Goal: Information Seeking & Learning: Learn about a topic

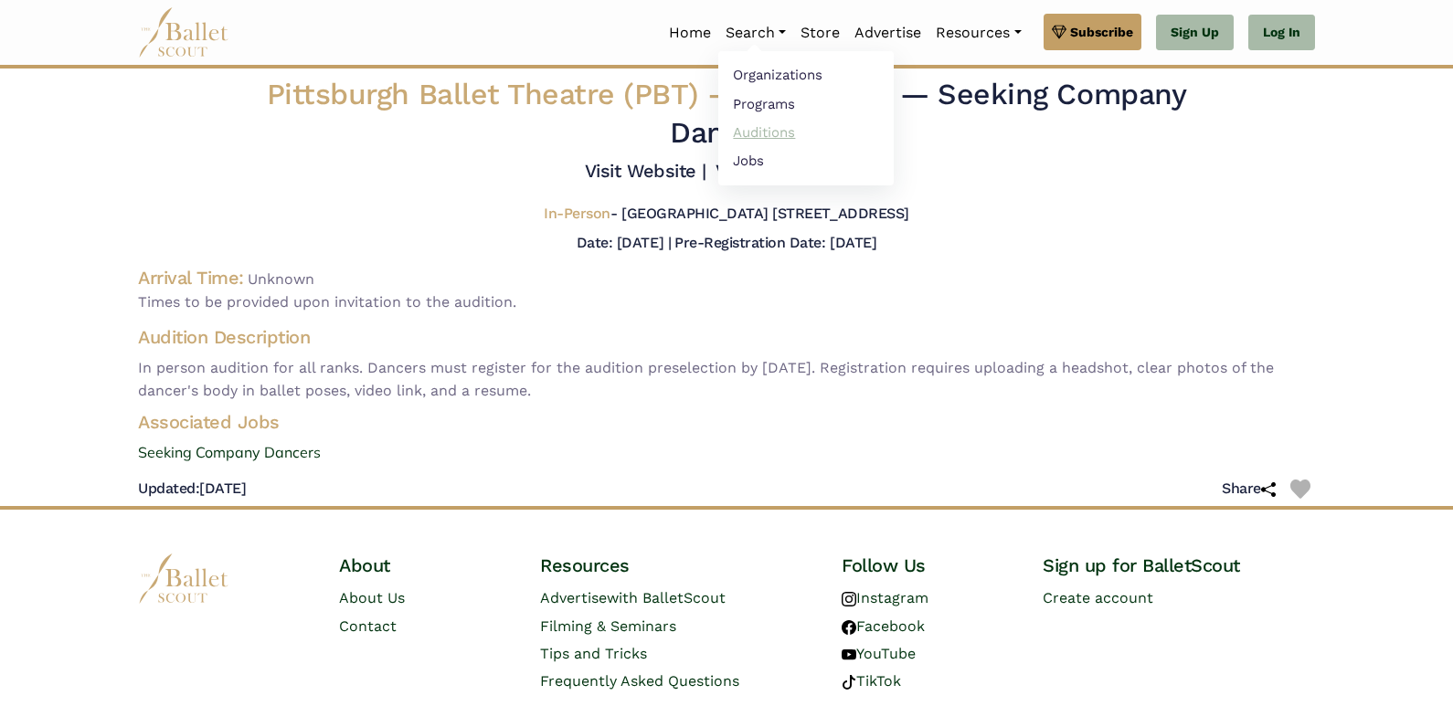
click at [738, 143] on link "Auditions" at bounding box center [805, 132] width 175 height 28
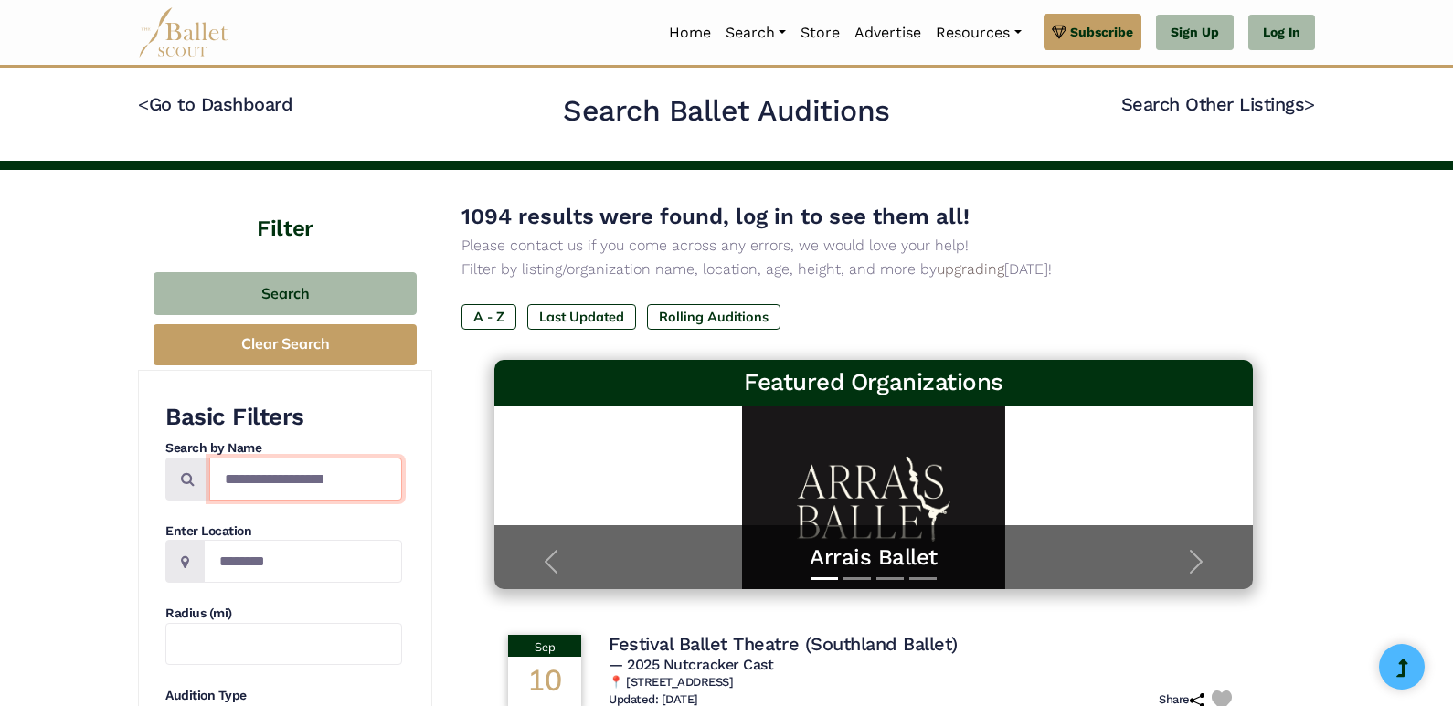
click at [273, 483] on input "Search by names..." at bounding box center [305, 479] width 193 height 43
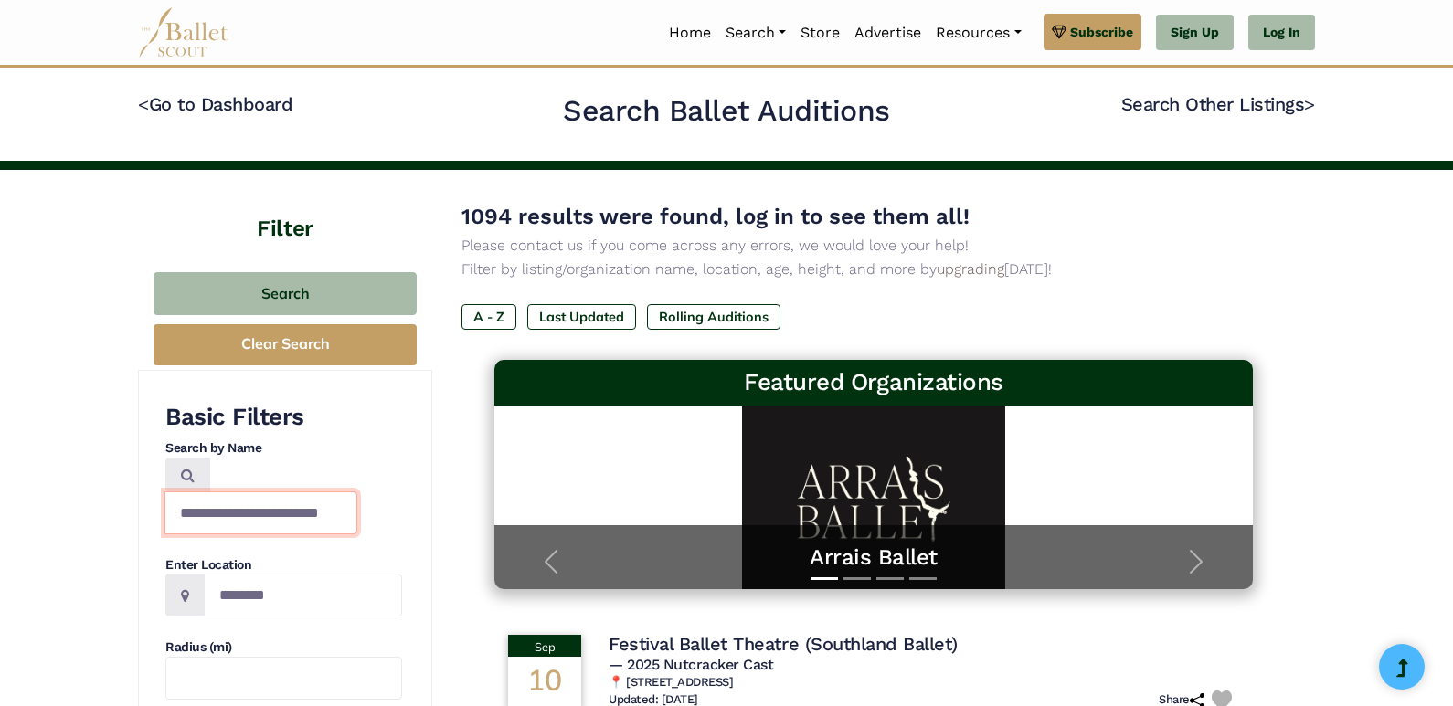
type input "**********"
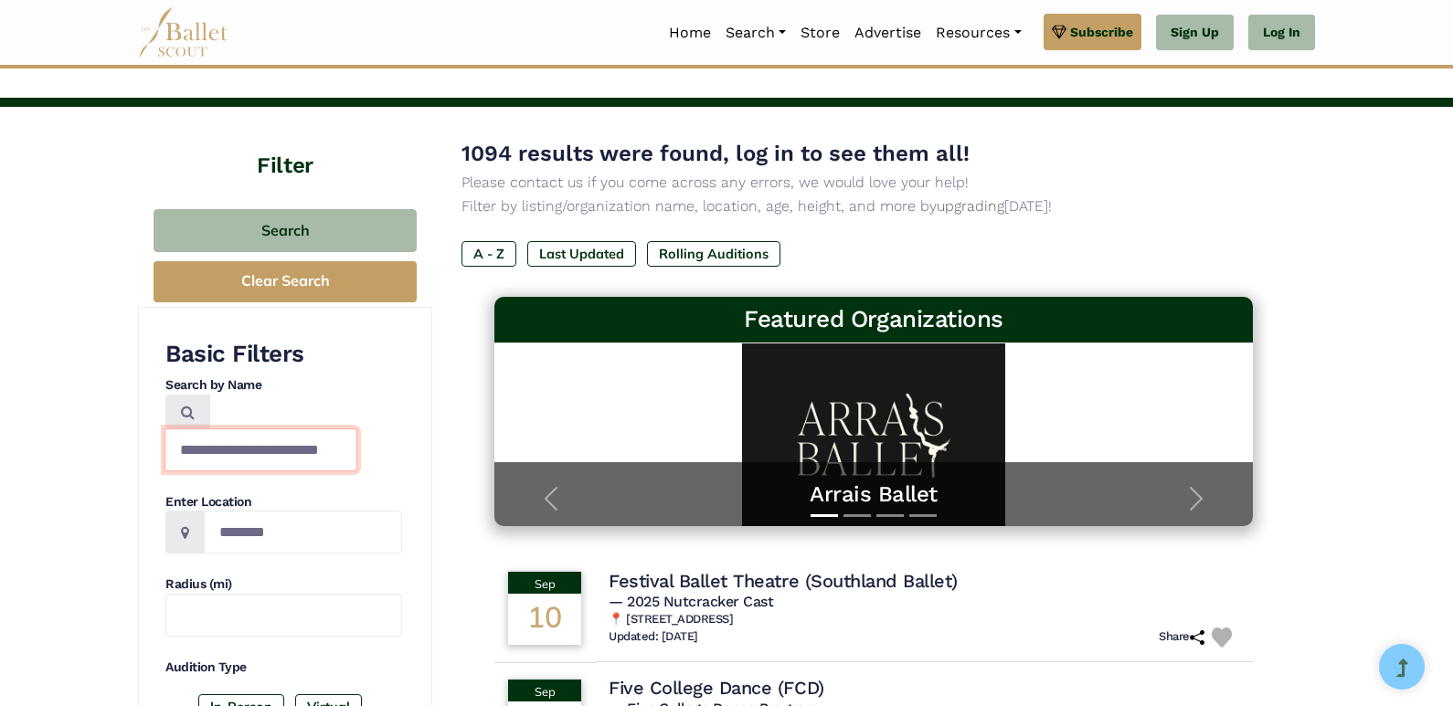
scroll to position [91, 0]
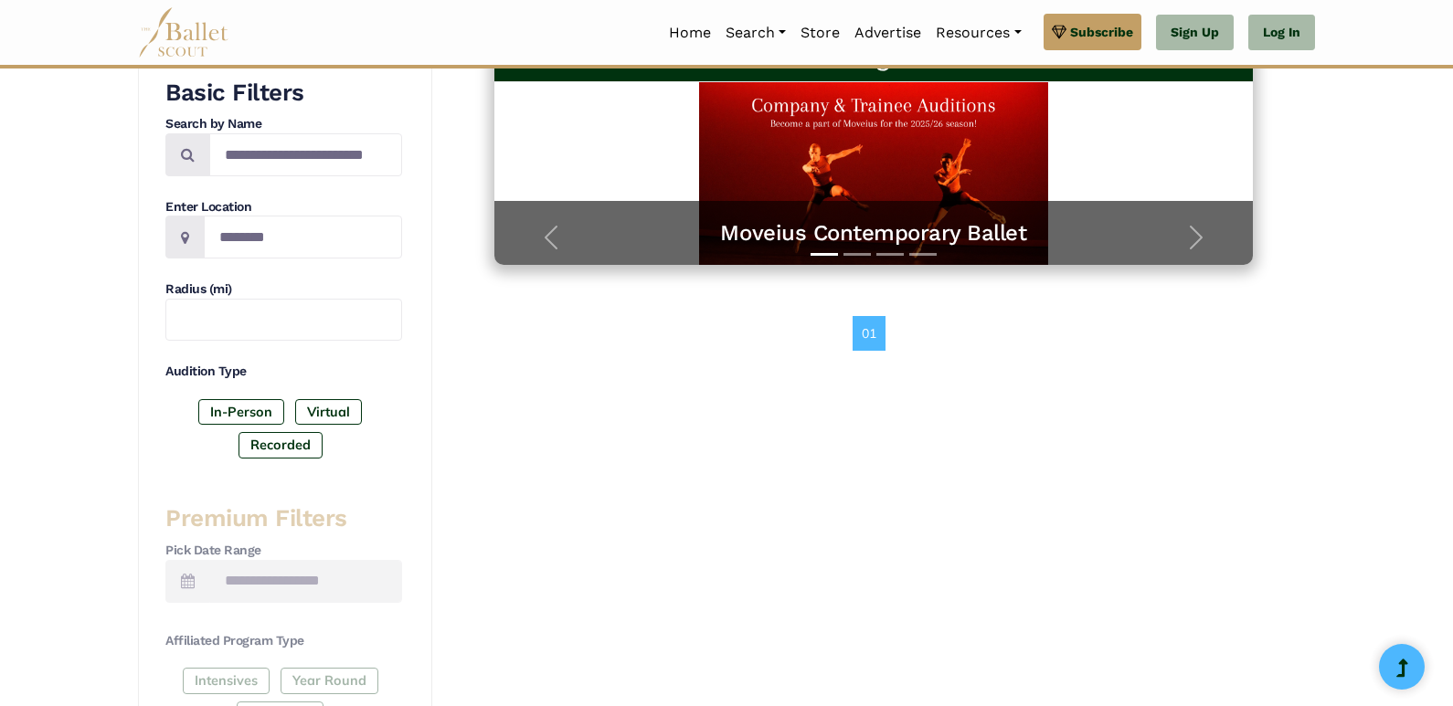
scroll to position [183, 0]
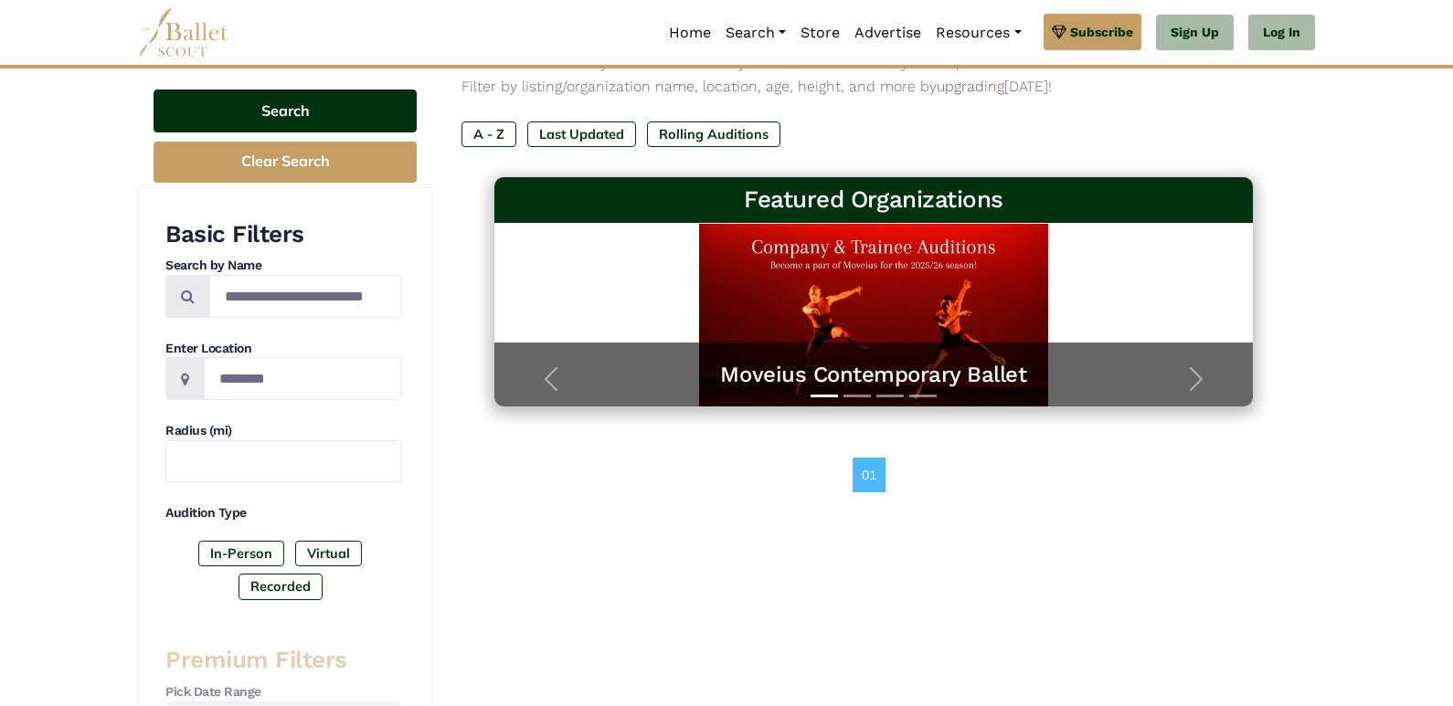
click at [304, 118] on button "Search" at bounding box center [285, 111] width 263 height 43
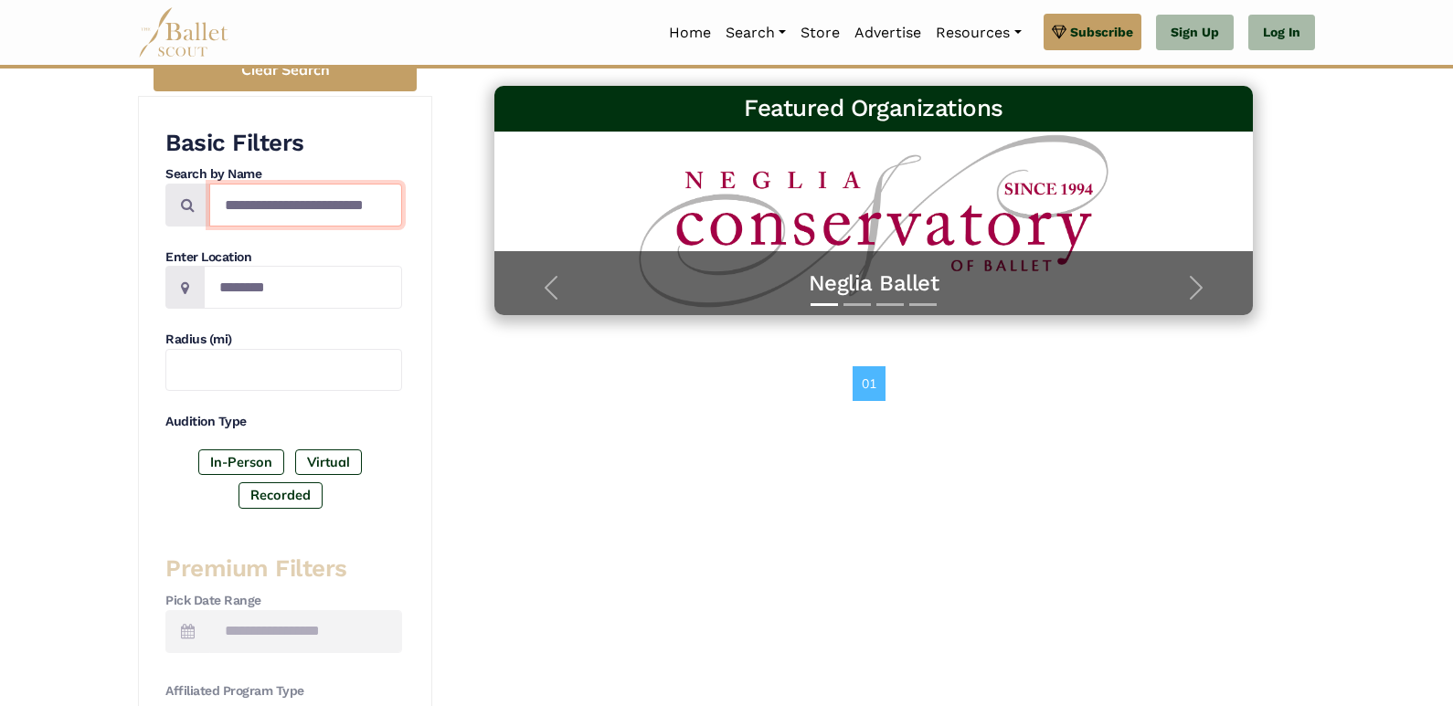
scroll to position [0, 3]
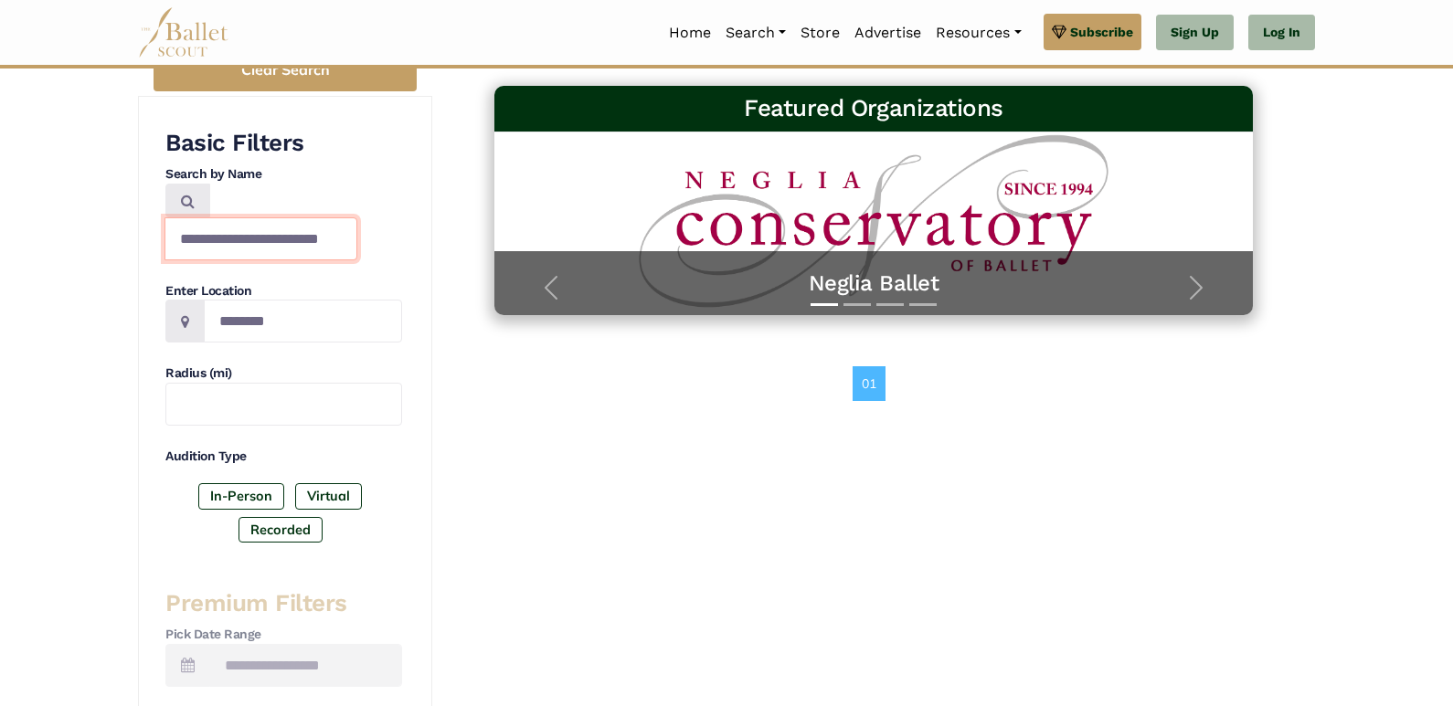
drag, startPoint x: 299, startPoint y: 202, endPoint x: 444, endPoint y: 159, distance: 151.5
click at [445, 159] on div "**********" at bounding box center [726, 560] width 1177 height 1329
type input "**********"
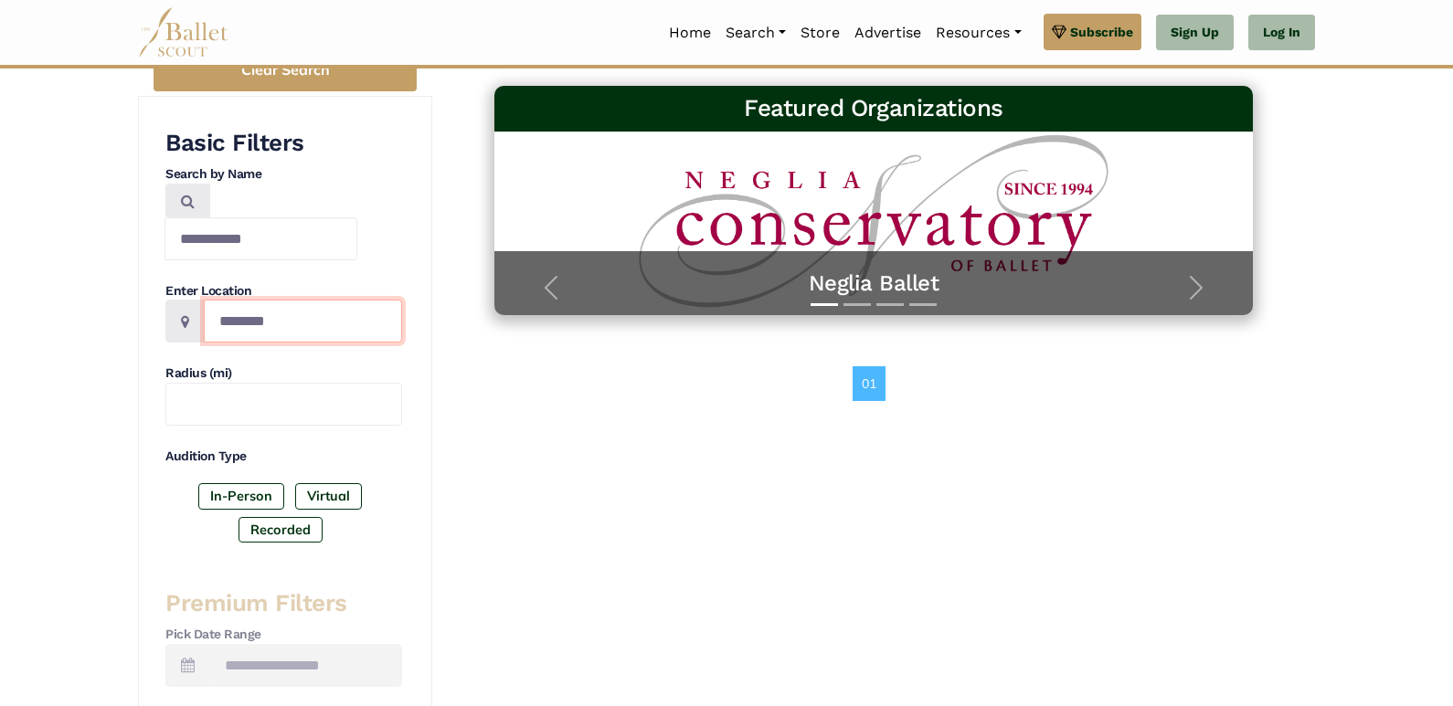
click at [255, 302] on input "Location" at bounding box center [303, 321] width 198 height 43
drag, startPoint x: 234, startPoint y: 230, endPoint x: 175, endPoint y: 245, distance: 61.2
click at [175, 245] on div "**********" at bounding box center [283, 339] width 237 height 422
click at [227, 300] on input "Location" at bounding box center [303, 321] width 198 height 43
type input "**********"
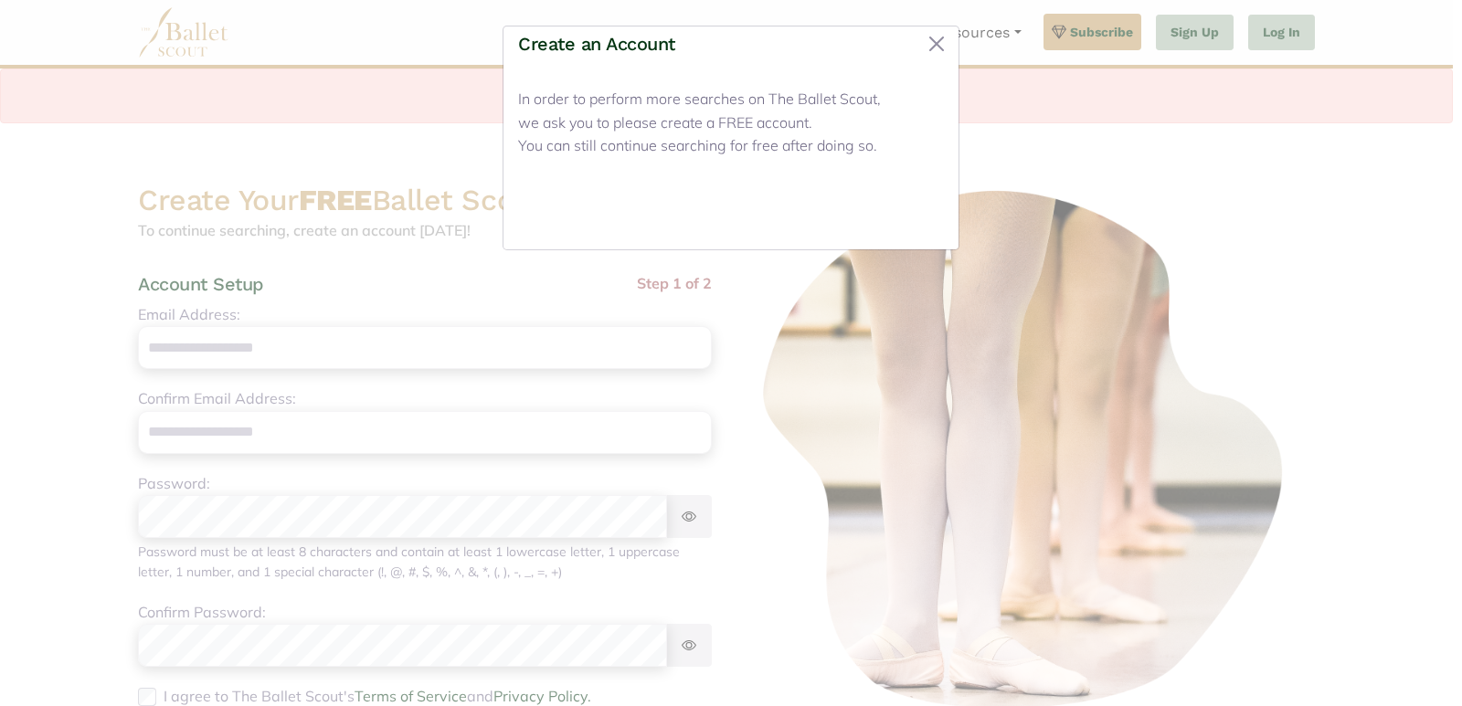
click at [892, 217] on button "Close" at bounding box center [909, 213] width 69 height 43
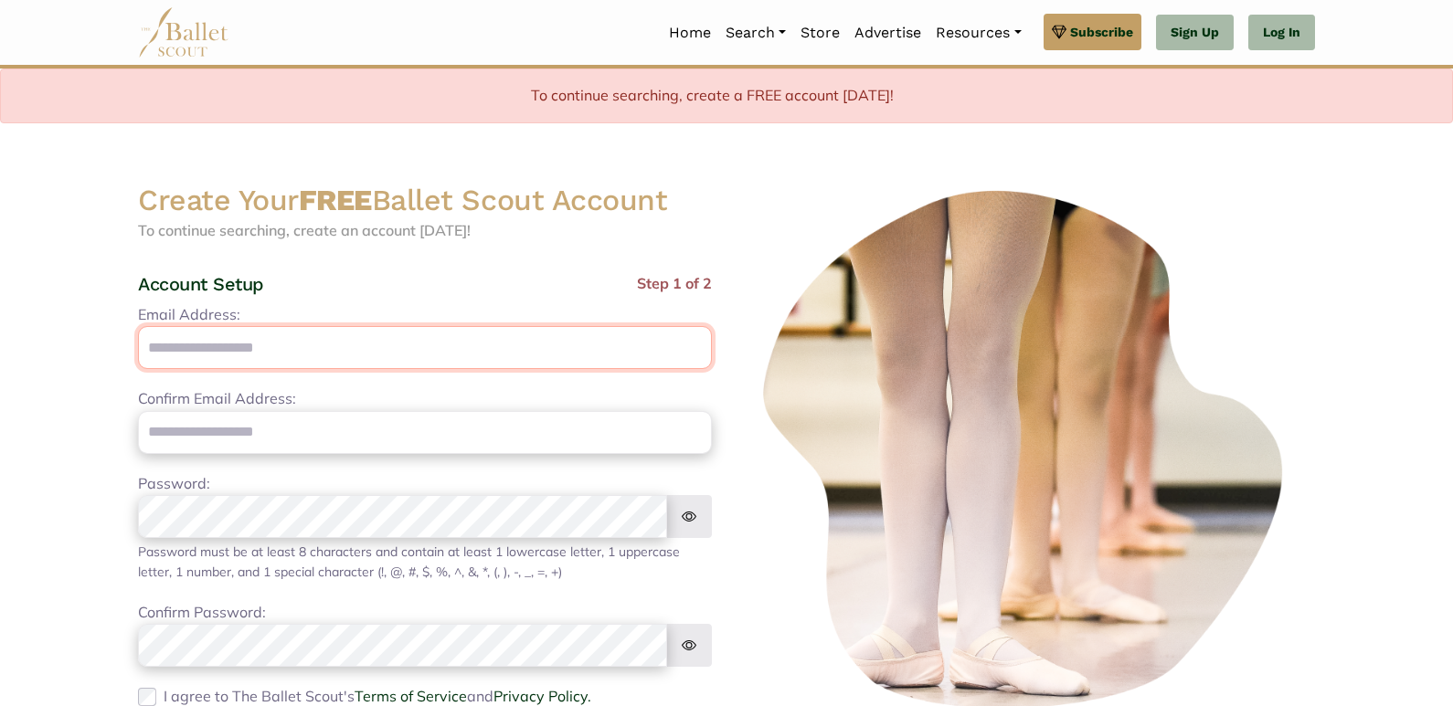
click at [248, 345] on input "Email Address:" at bounding box center [425, 347] width 574 height 43
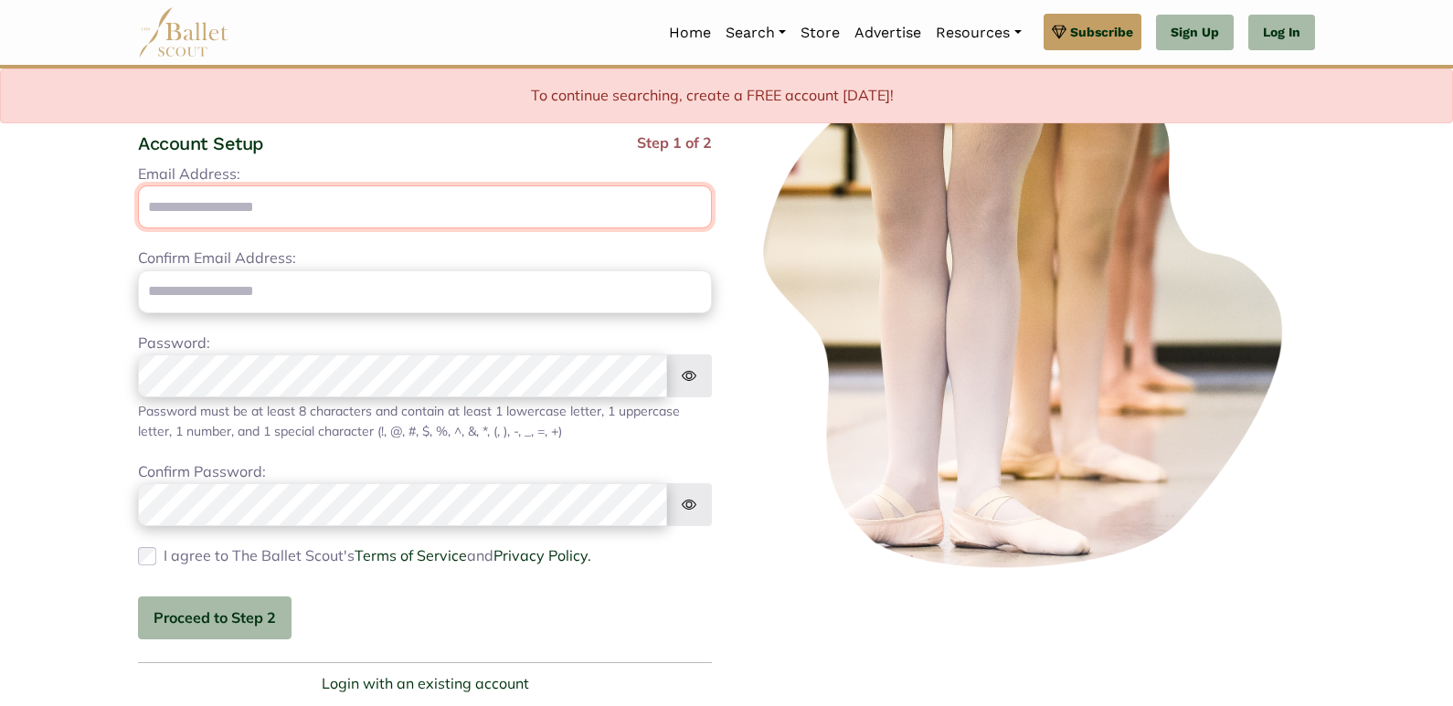
scroll to position [366, 0]
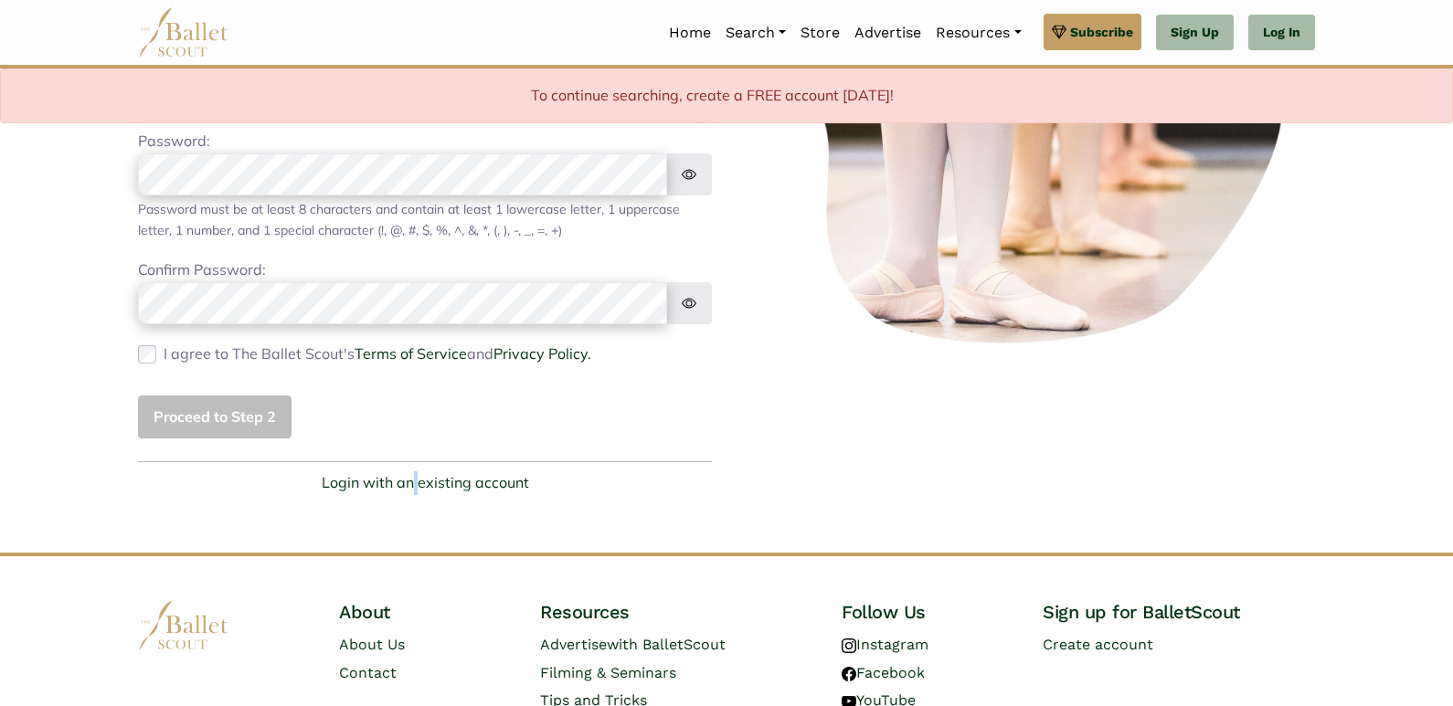
click at [417, 451] on div "Create Your FREE Ballet Scout Account To continue searching, create an account …" at bounding box center [424, 155] width 603 height 679
click at [461, 480] on link "Login with an existing account" at bounding box center [425, 484] width 207 height 24
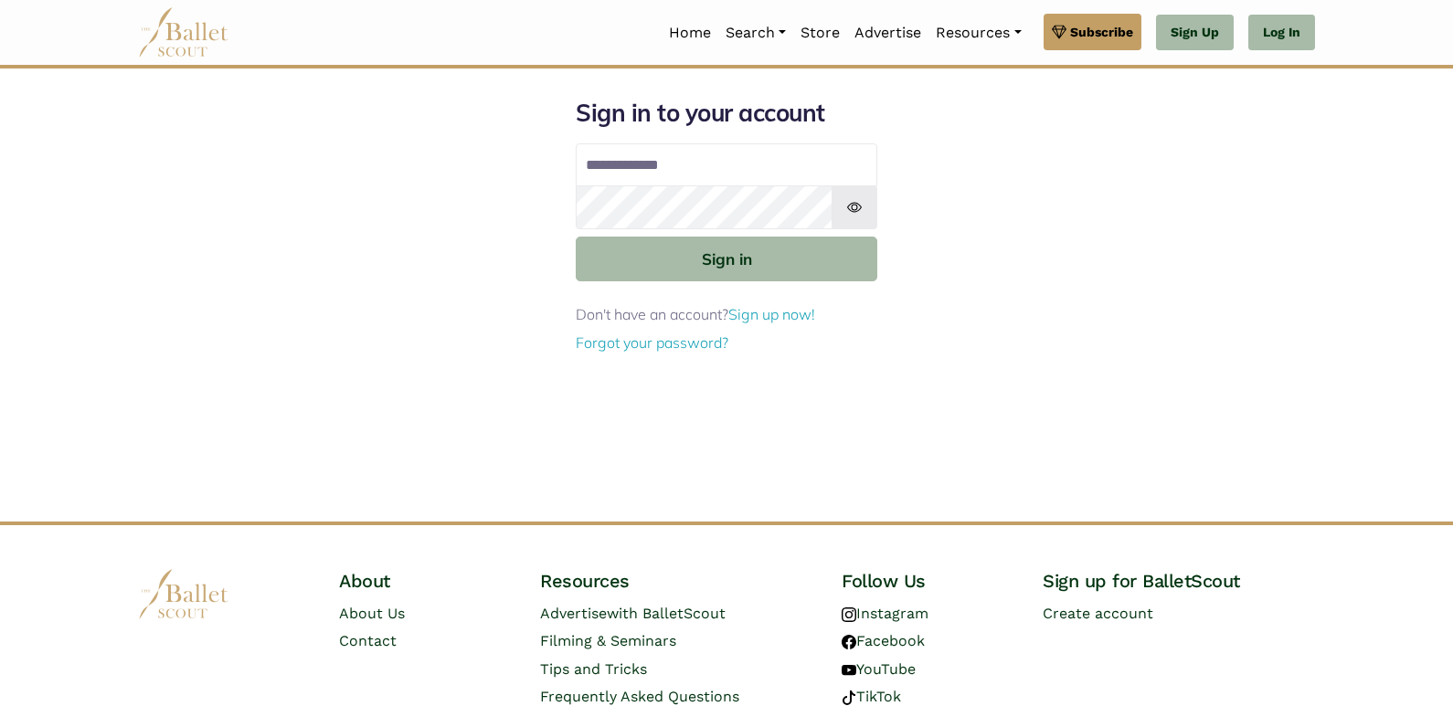
click at [683, 176] on input "Email address" at bounding box center [727, 165] width 302 height 44
type input "**********"
click at [842, 214] on img at bounding box center [855, 208] width 46 height 44
click at [576, 237] on button "Sign in" at bounding box center [727, 259] width 302 height 45
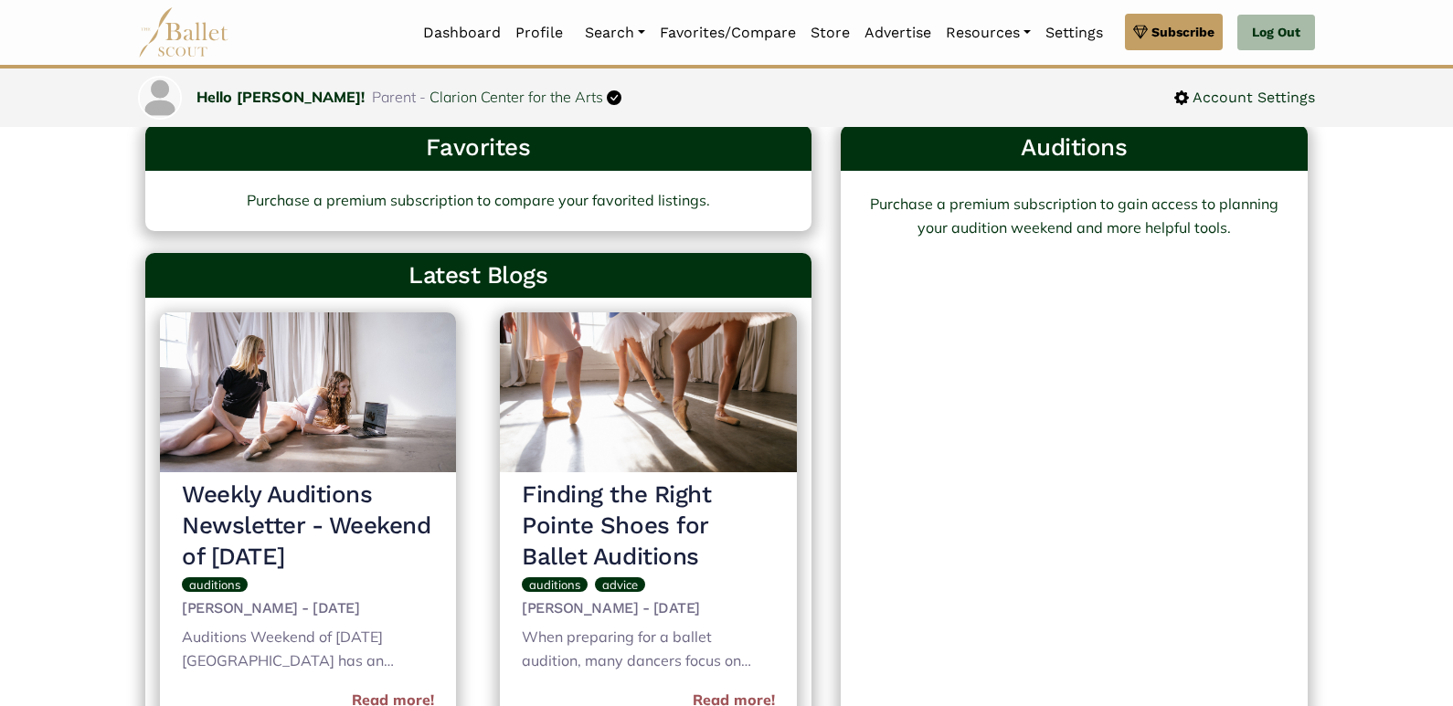
scroll to position [640, 0]
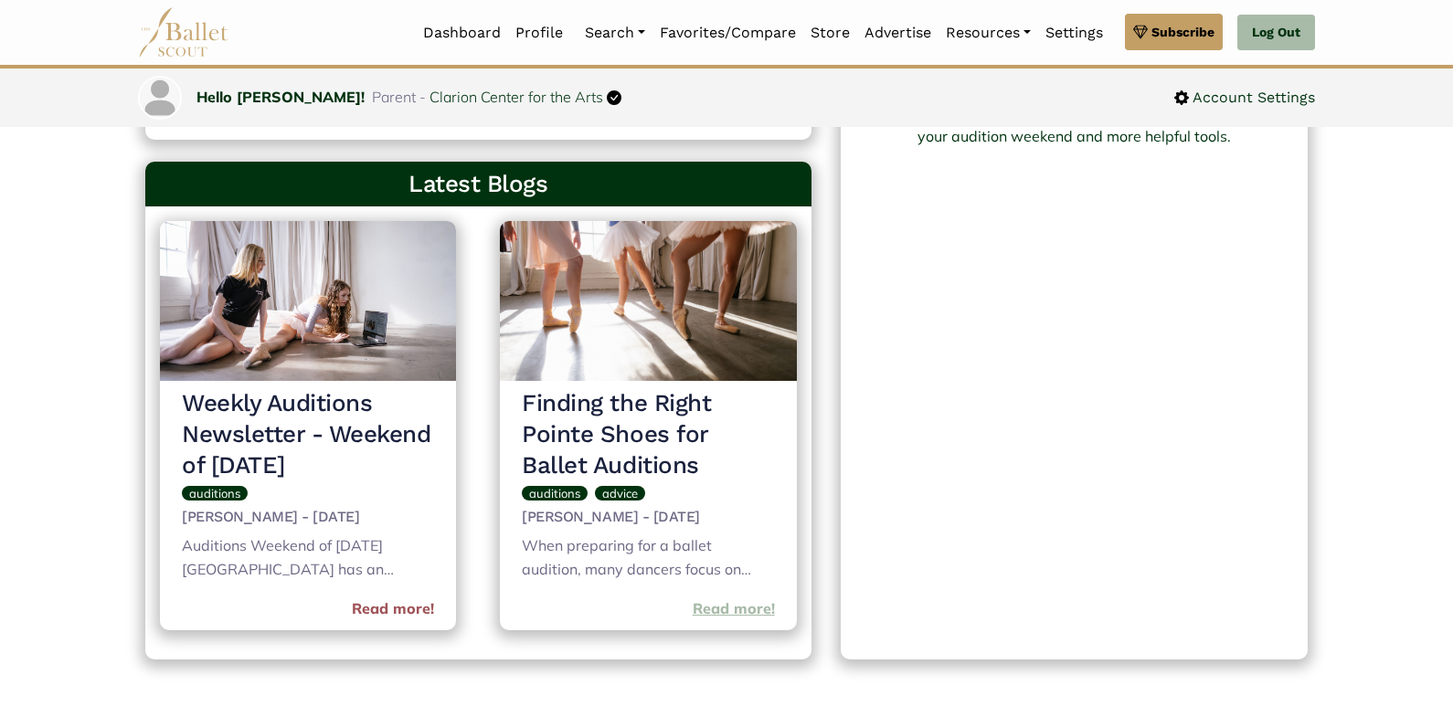
click at [710, 611] on link "Read more!" at bounding box center [734, 610] width 82 height 24
click at [370, 611] on link "Read more!" at bounding box center [393, 610] width 82 height 24
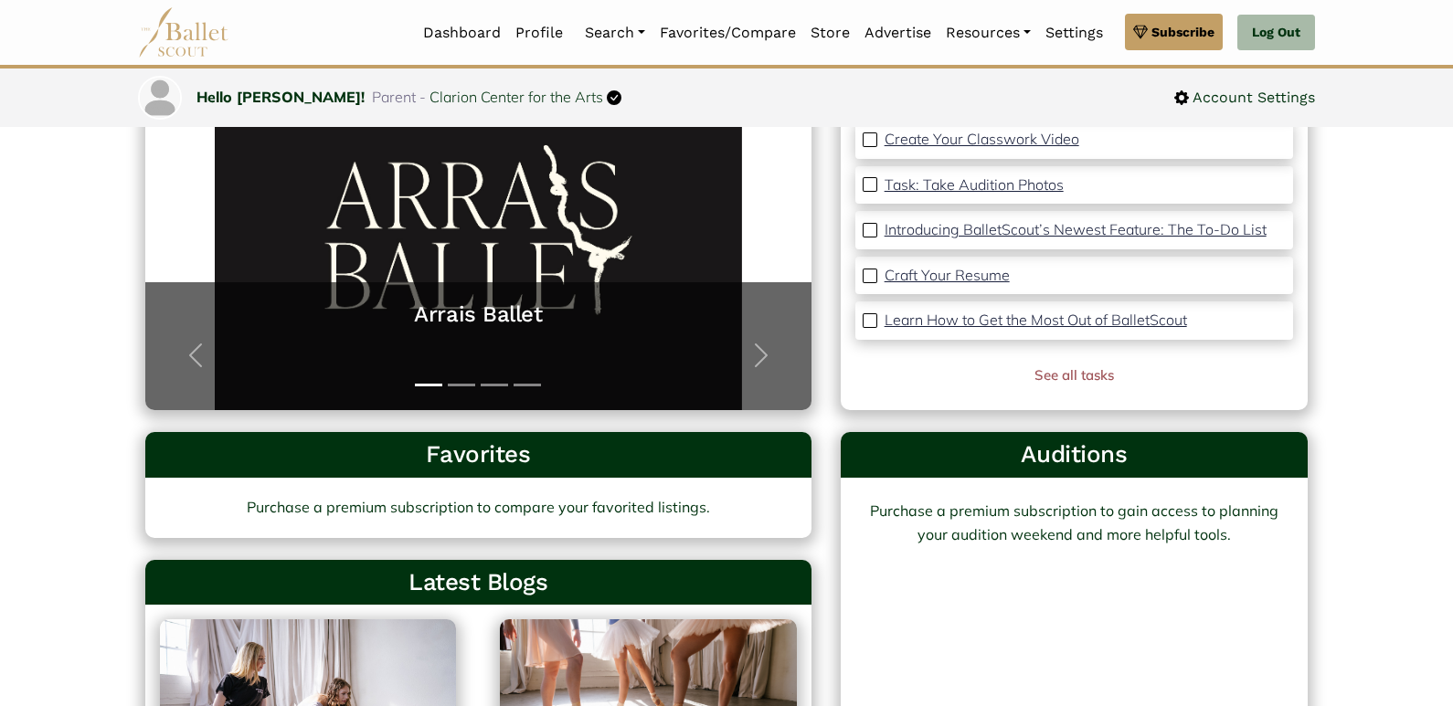
scroll to position [0, 0]
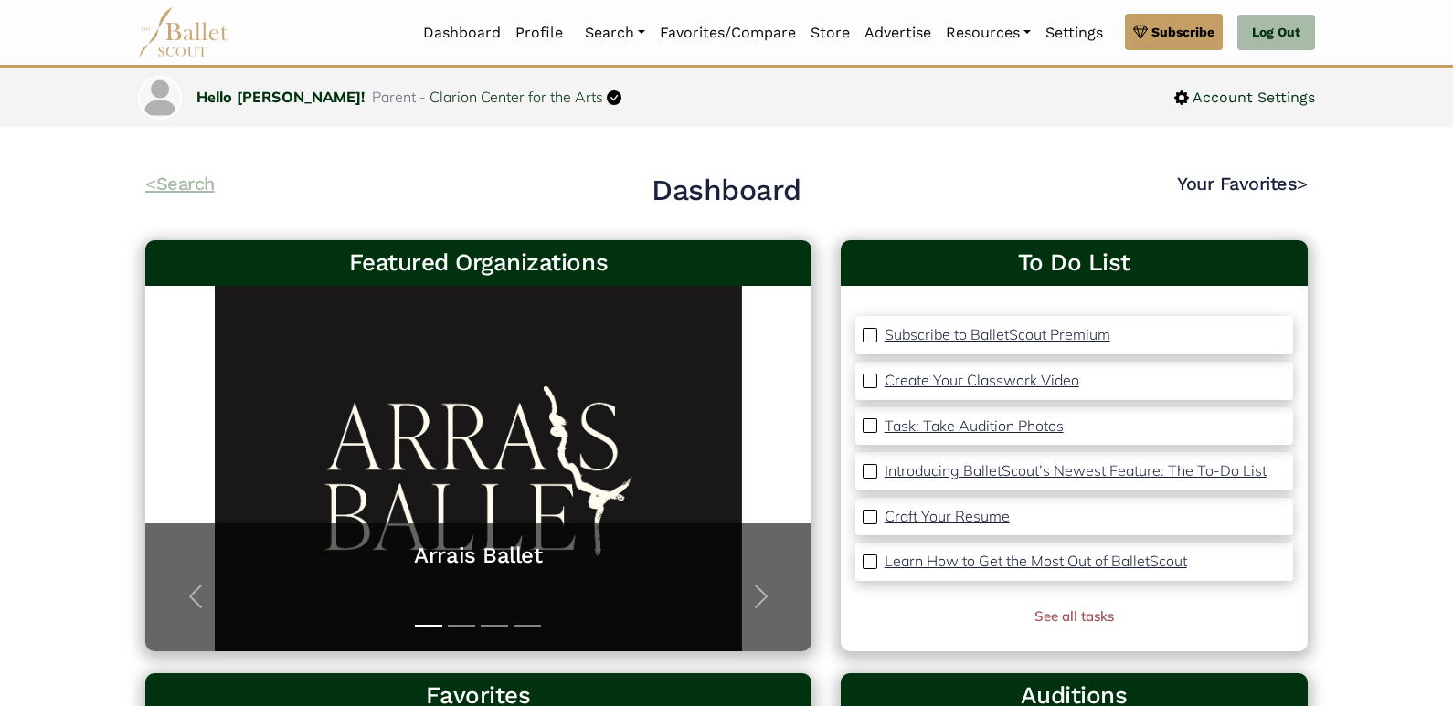
click at [175, 184] on link "< Search" at bounding box center [179, 184] width 69 height 22
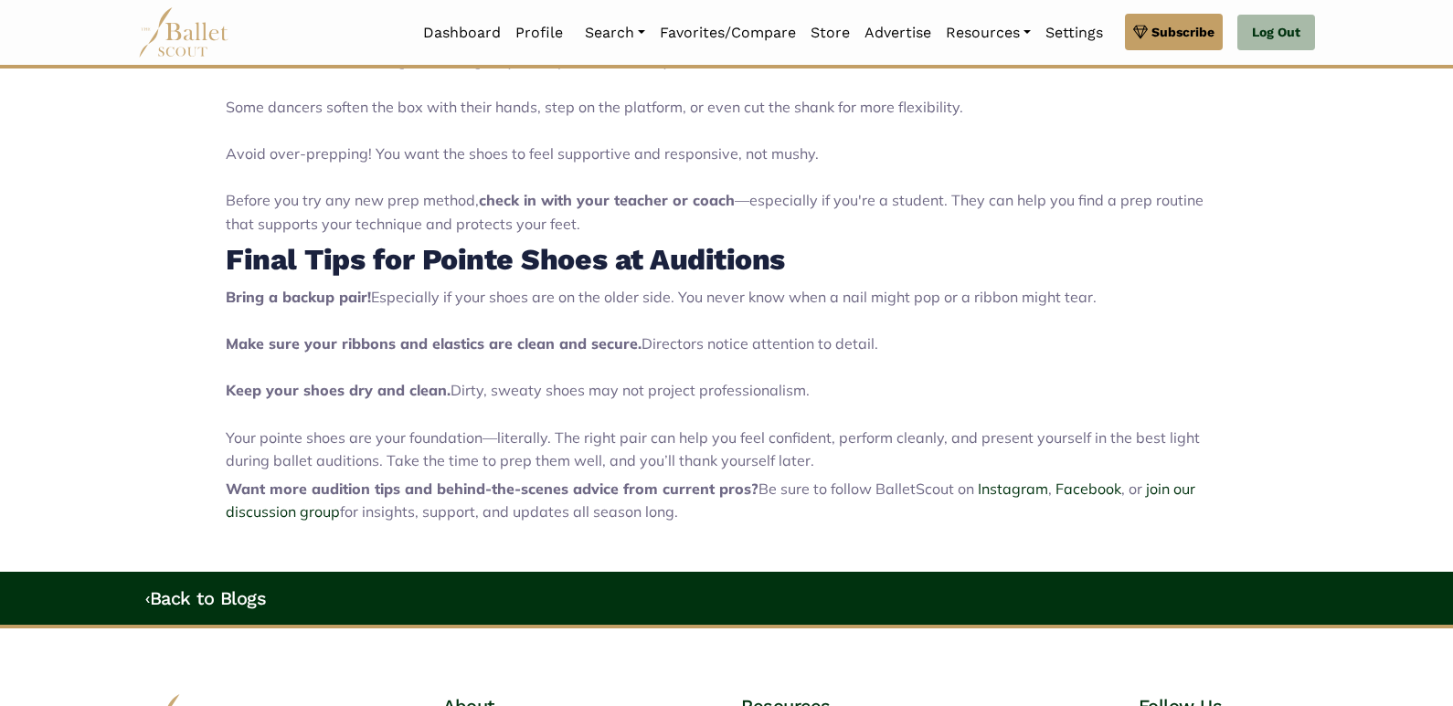
scroll to position [2010, 0]
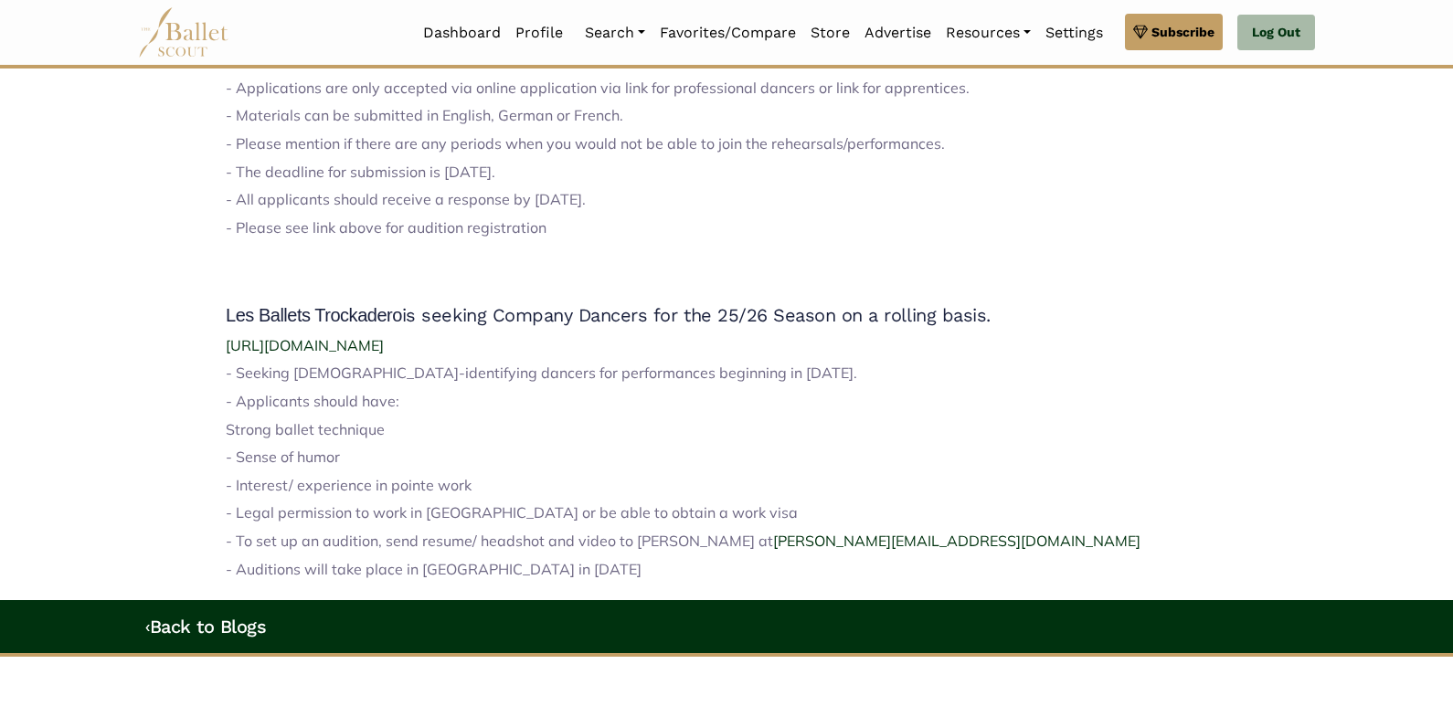
scroll to position [2376, 0]
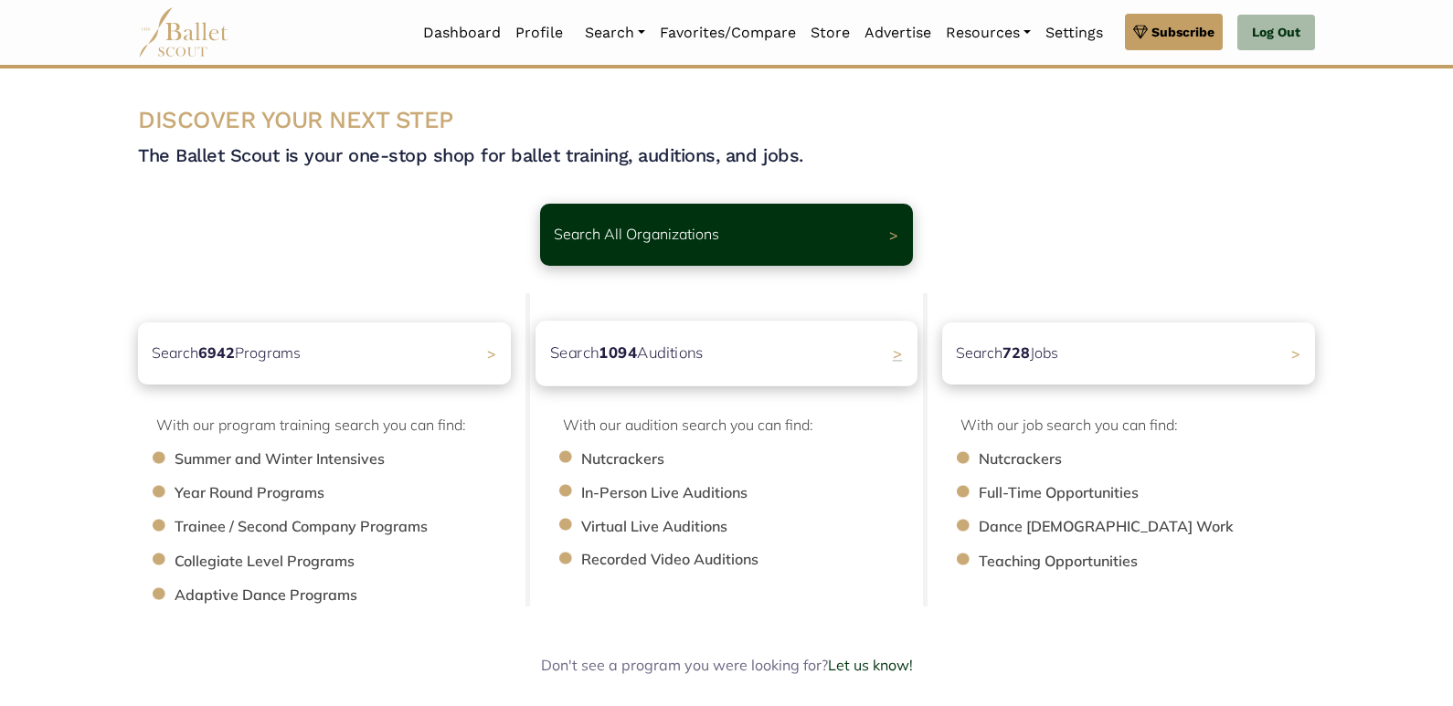
click at [652, 330] on div "Search 1094 Auditions >" at bounding box center [727, 353] width 382 height 65
click at [642, 350] on p "Search 1094 Auditions" at bounding box center [627, 353] width 154 height 25
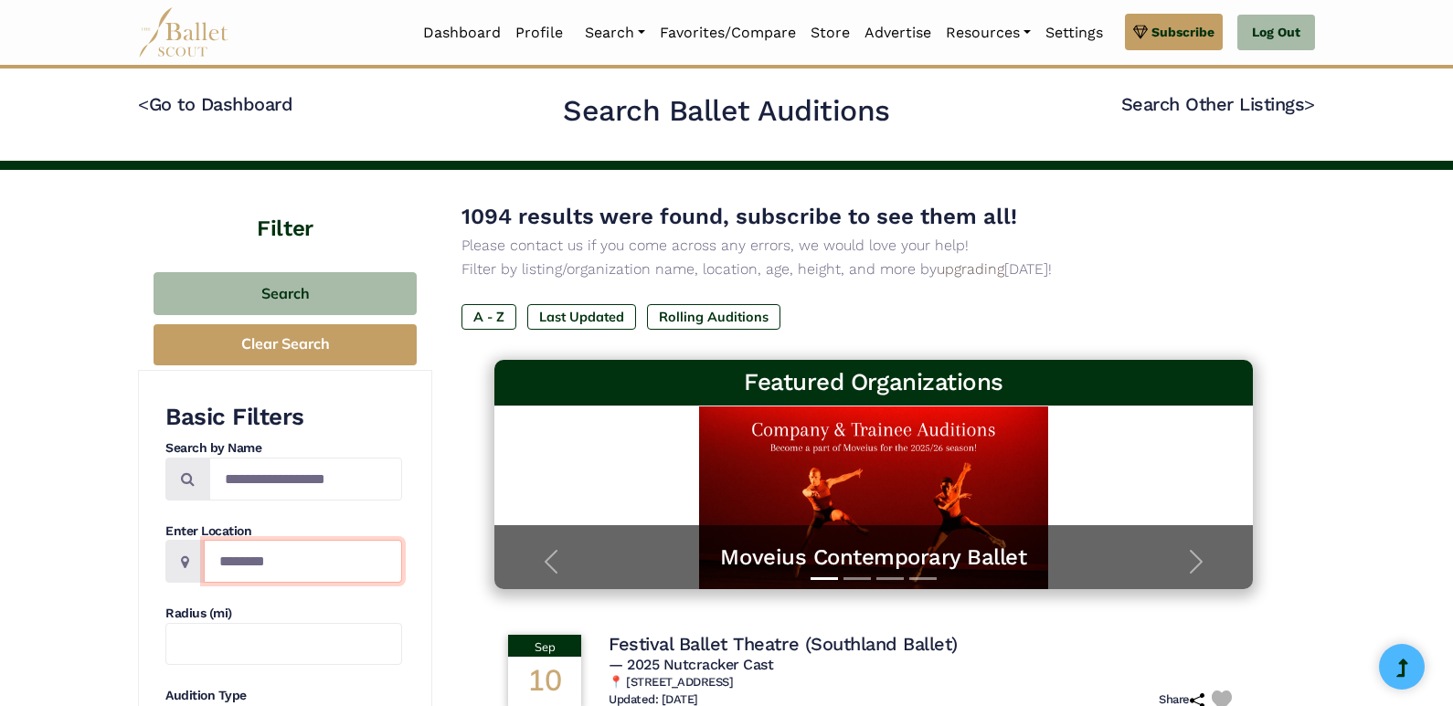
click at [268, 555] on input "Location" at bounding box center [303, 561] width 198 height 43
type input "**********"
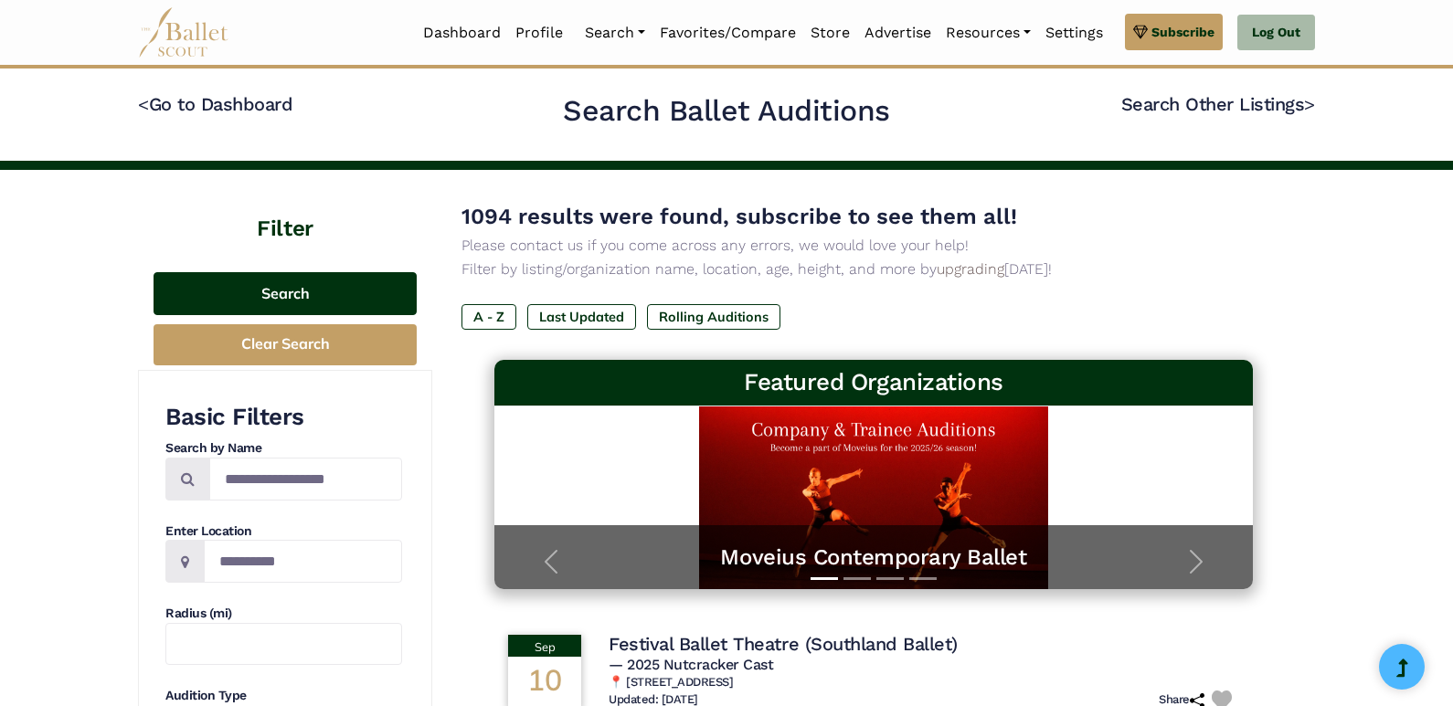
click at [256, 298] on button "Search" at bounding box center [285, 293] width 263 height 43
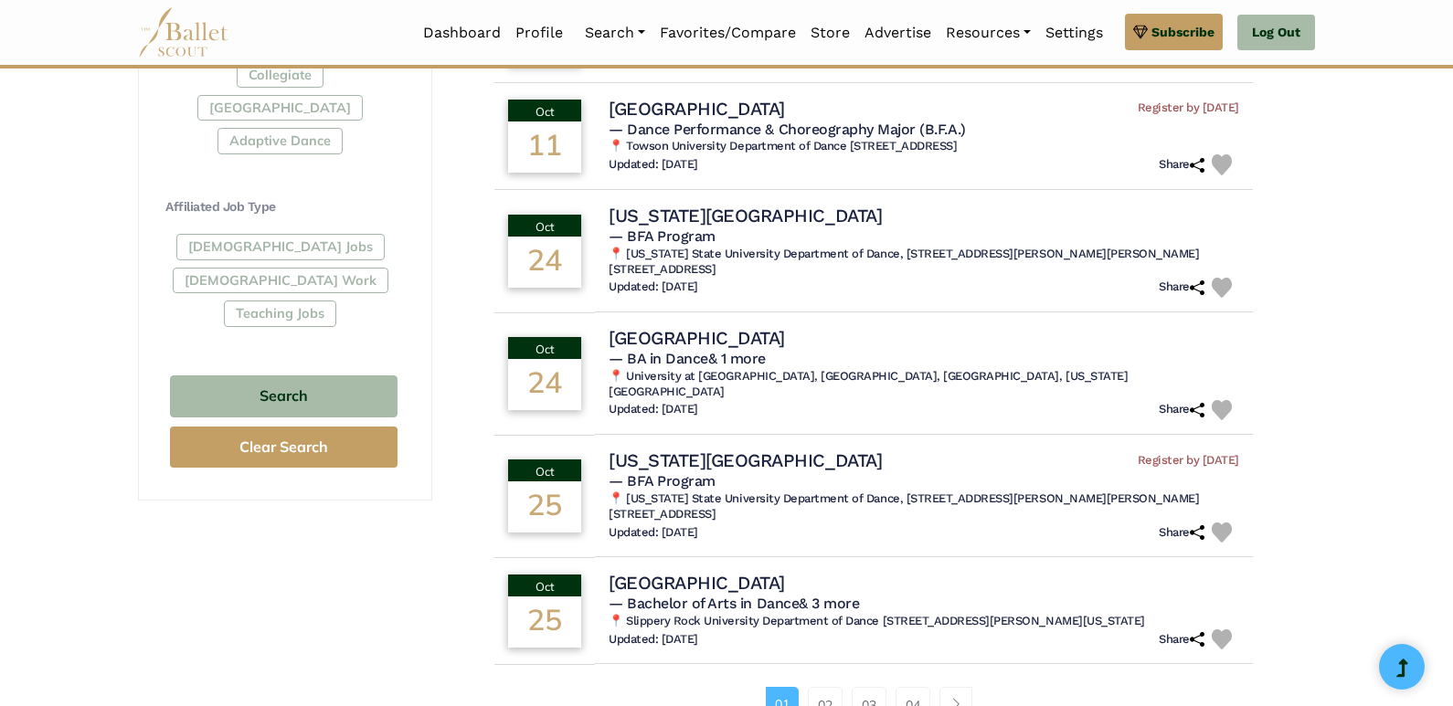
scroll to position [1005, 0]
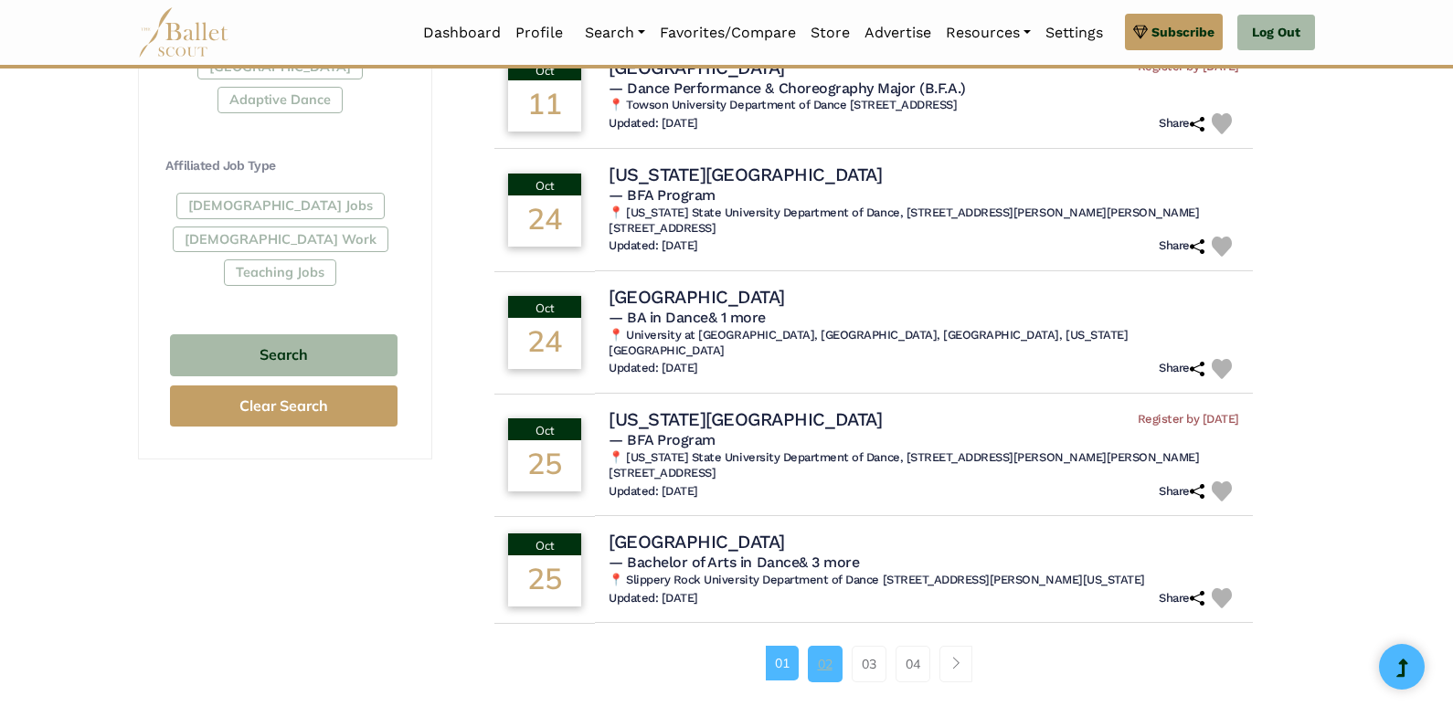
click at [819, 646] on link "02" at bounding box center [825, 664] width 35 height 37
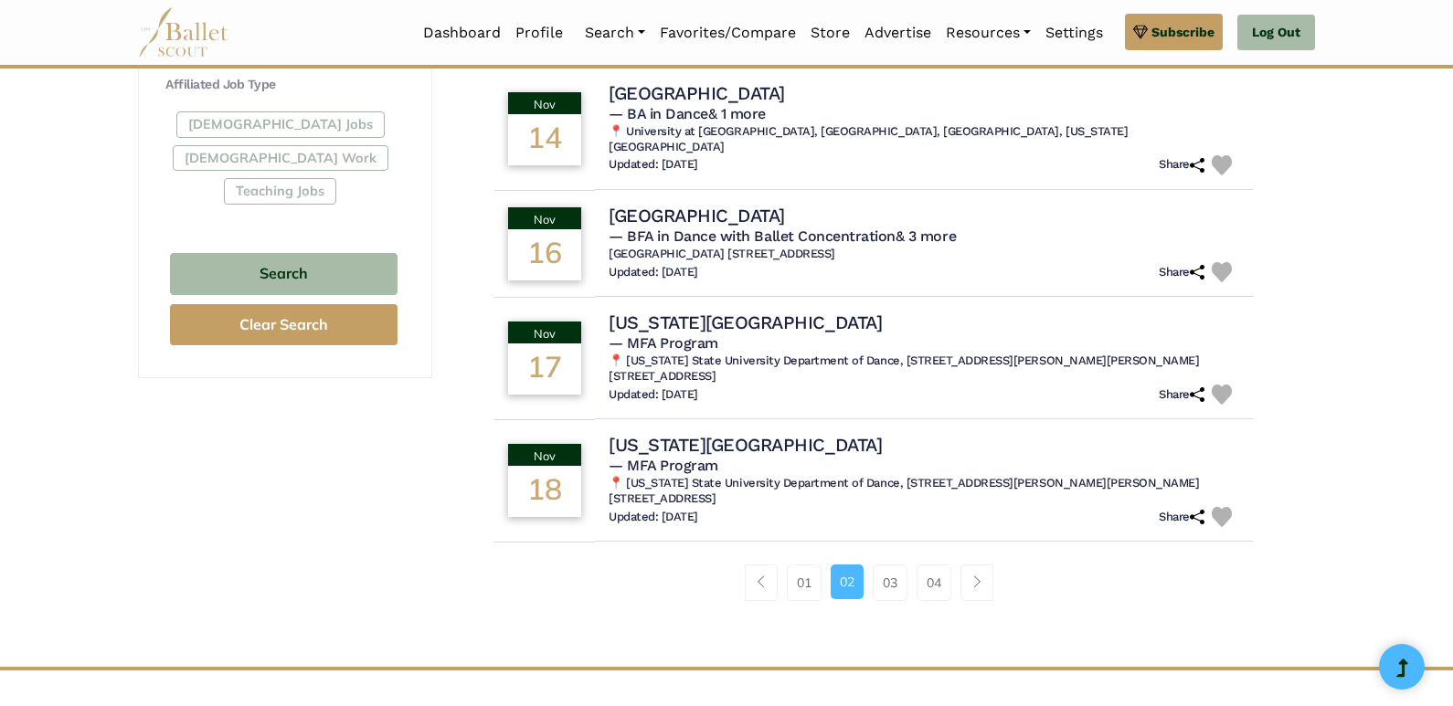
scroll to position [1097, 0]
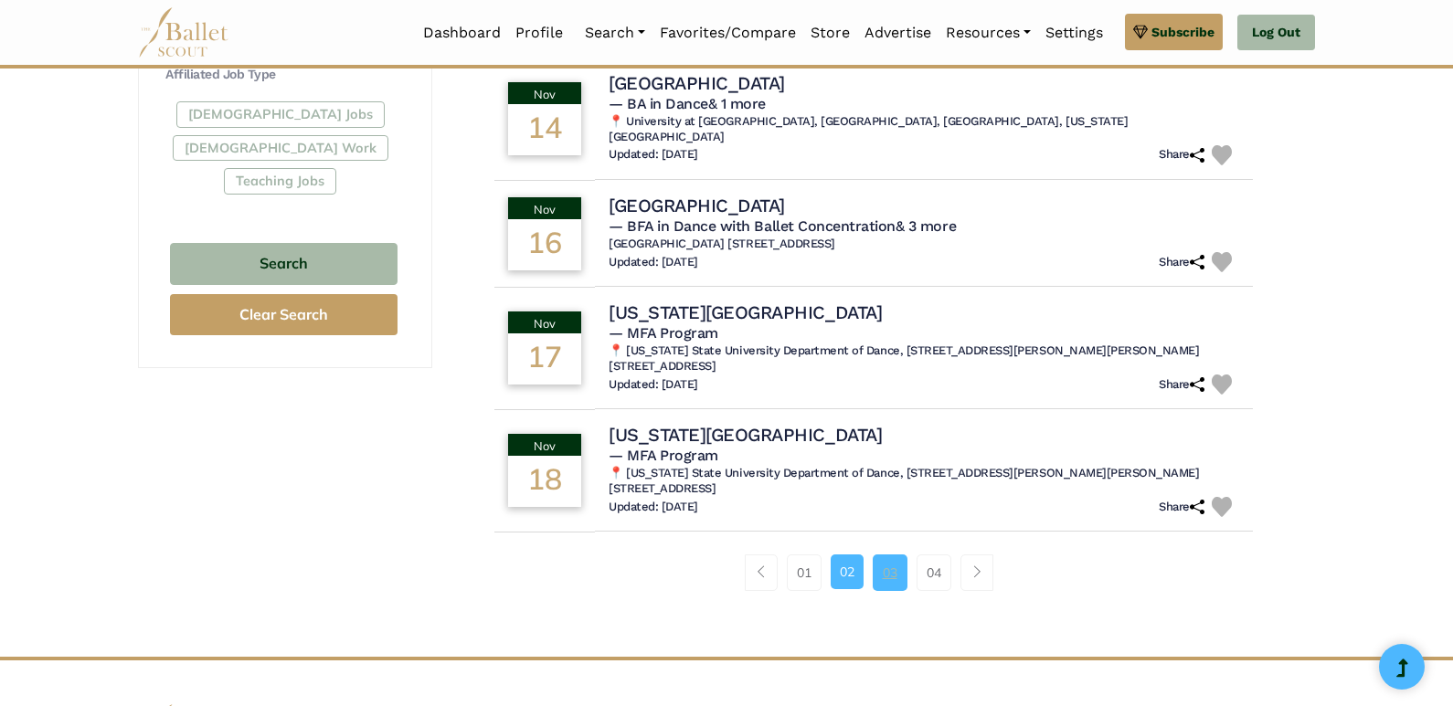
click at [896, 555] on link "03" at bounding box center [890, 573] width 35 height 37
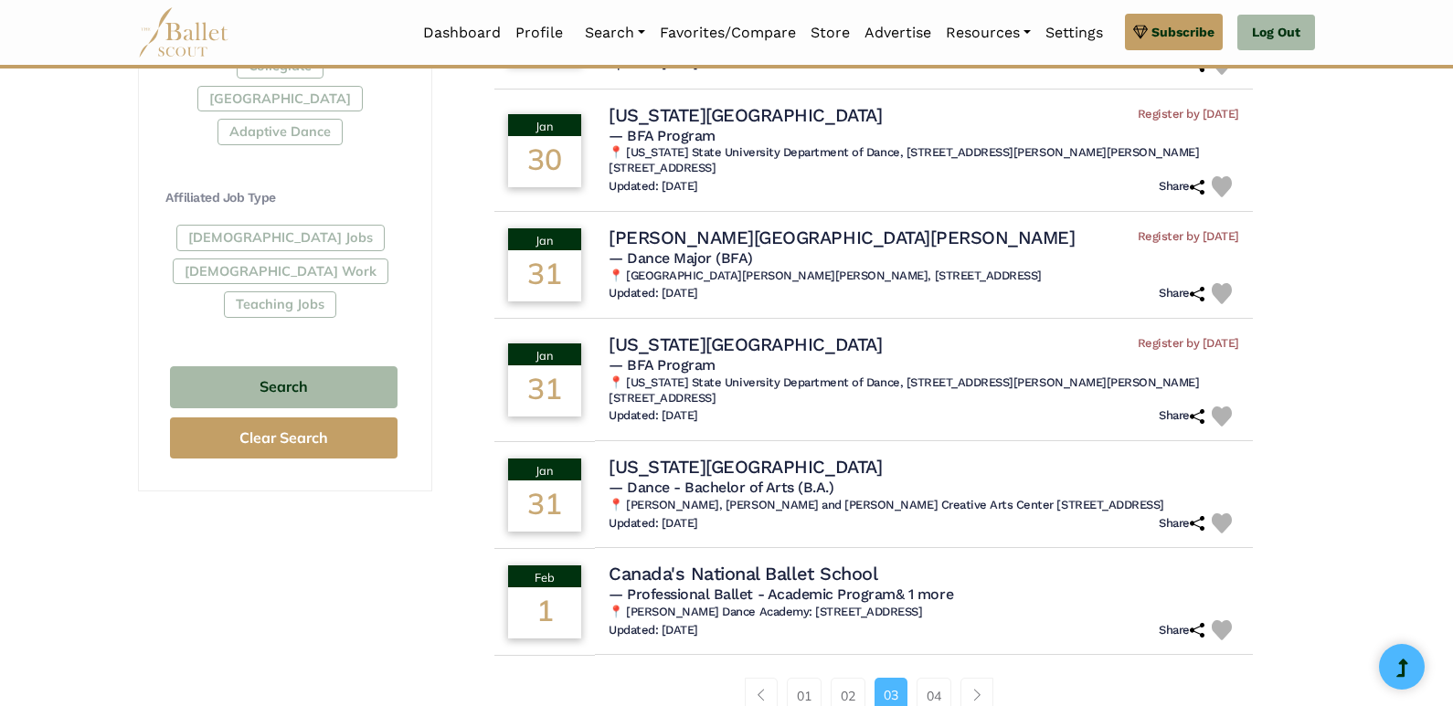
scroll to position [1005, 0]
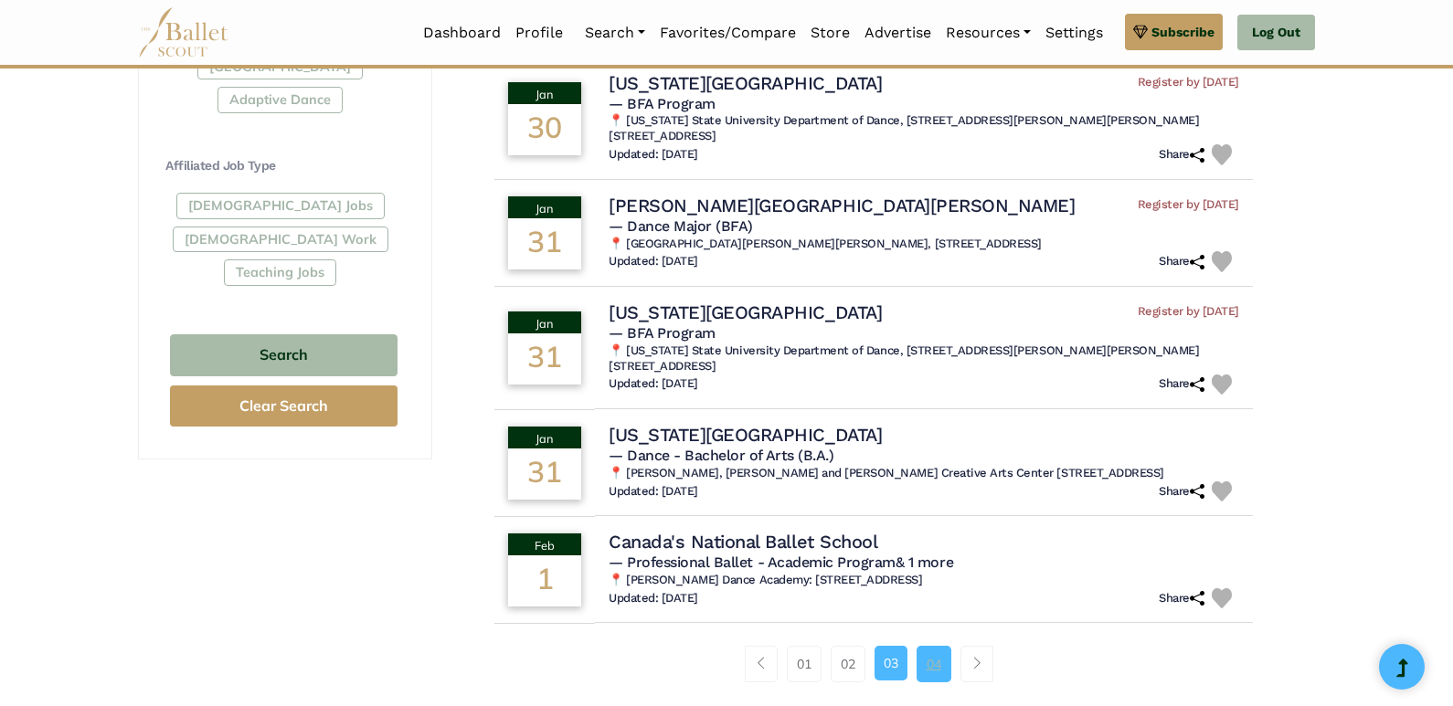
click at [930, 646] on link "04" at bounding box center [934, 664] width 35 height 37
